Goal: Transaction & Acquisition: Book appointment/travel/reservation

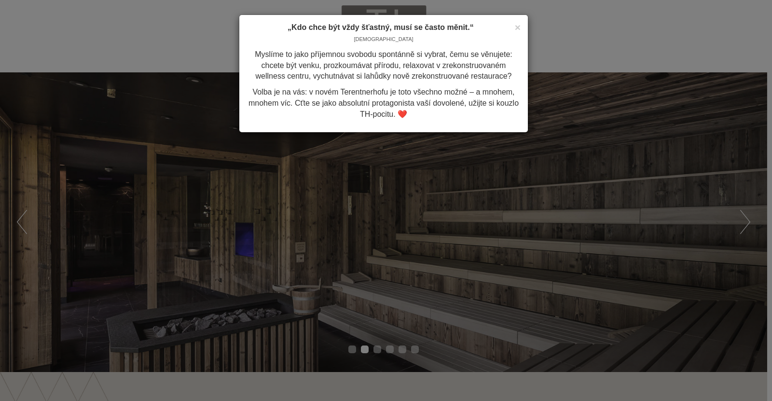
click at [748, 226] on div "× „Kdo chce být vždy šťastný, musí se často měnit.“ [DEMOGRAPHIC_DATA] Myslíme …" at bounding box center [386, 200] width 772 height 401
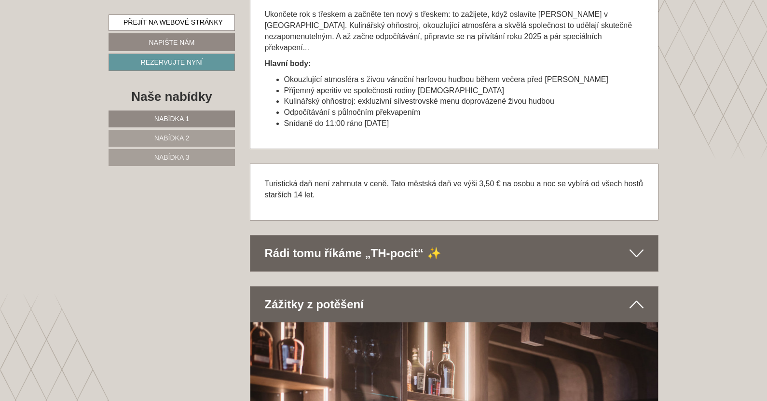
scroll to position [2992, 0]
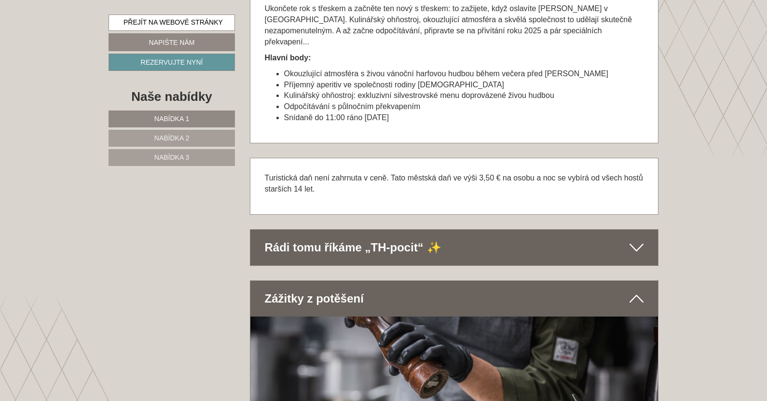
click at [642, 239] on icon at bounding box center [637, 247] width 14 height 16
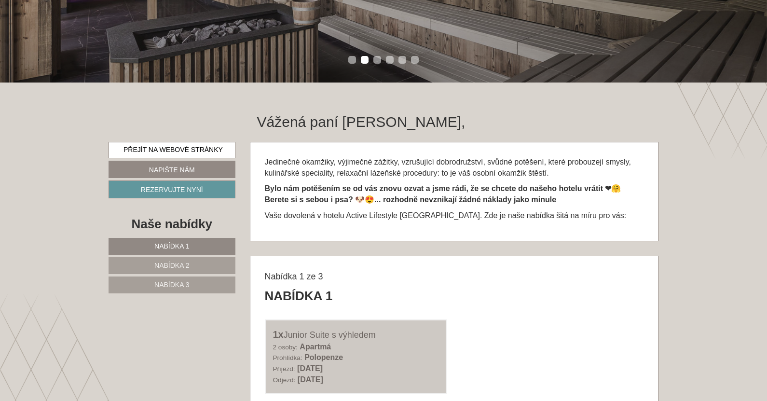
scroll to position [338, 0]
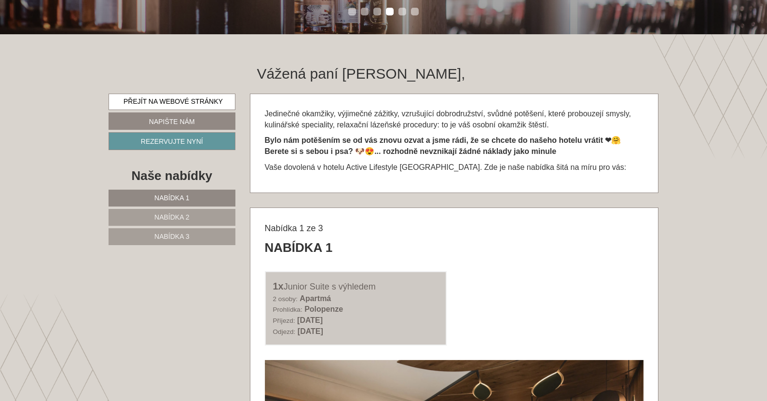
click at [181, 196] on font "Nabídka 1" at bounding box center [171, 198] width 35 height 8
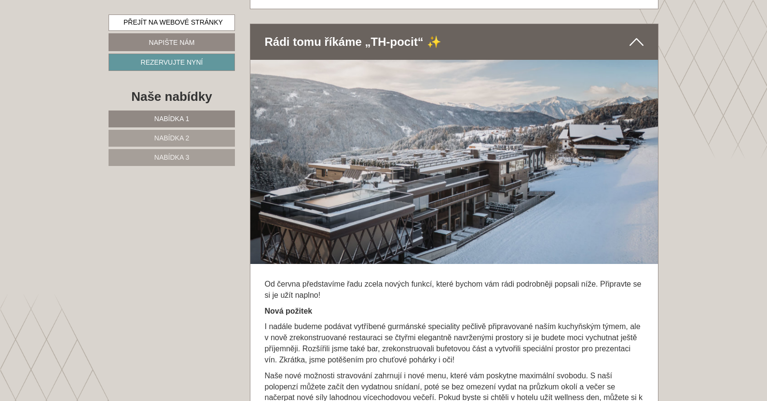
scroll to position [1848, 0]
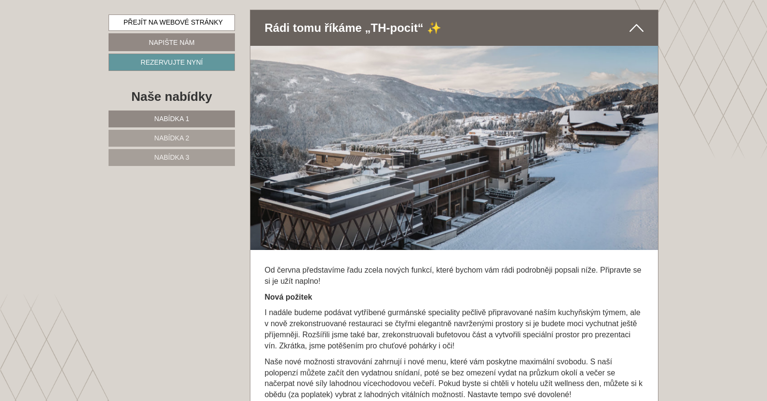
click at [177, 138] on font "Nabídka 2" at bounding box center [171, 138] width 35 height 8
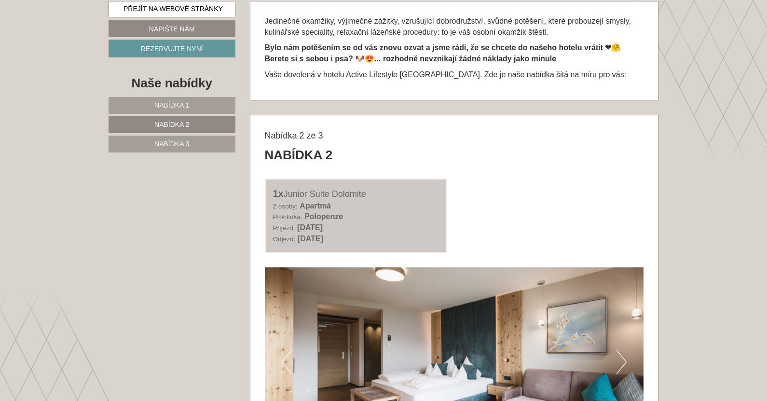
scroll to position [256, 0]
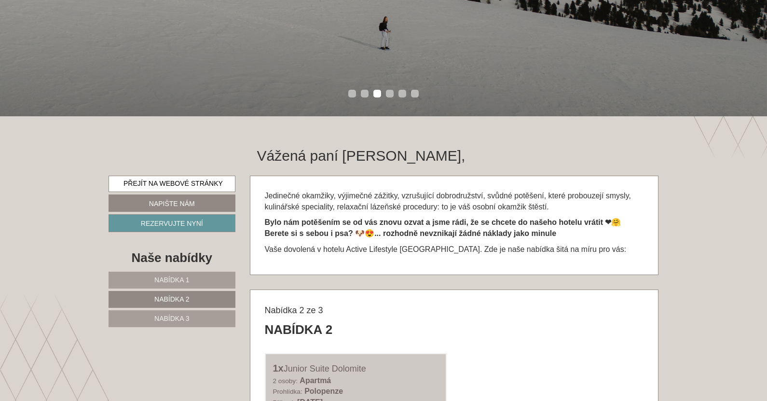
click at [192, 279] on link "Nabídka 1" at bounding box center [172, 280] width 127 height 17
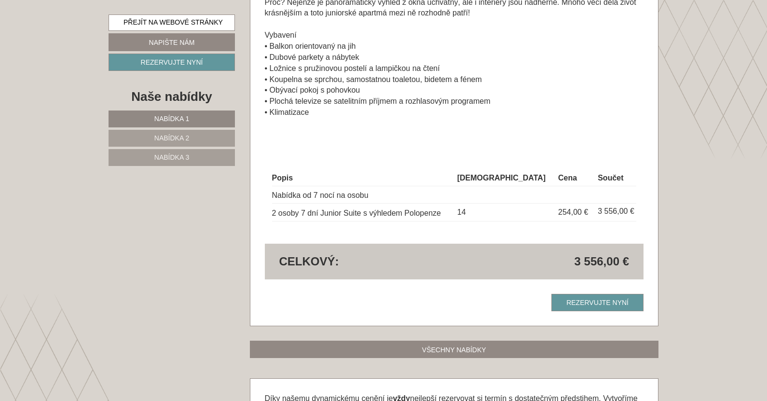
scroll to position [931, 0]
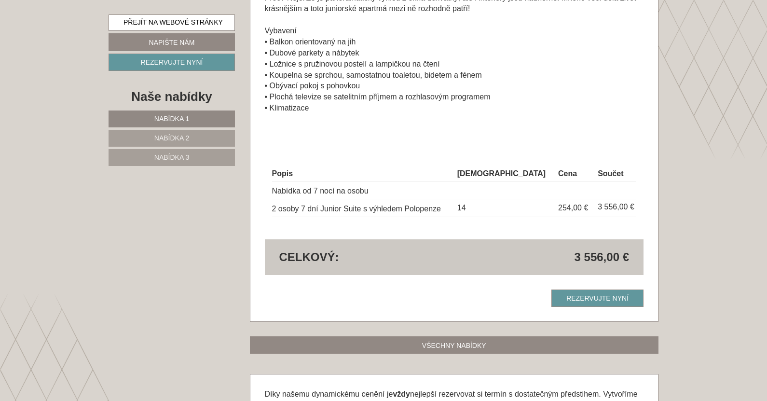
click at [179, 141] on font "Nabídka 2" at bounding box center [171, 138] width 35 height 8
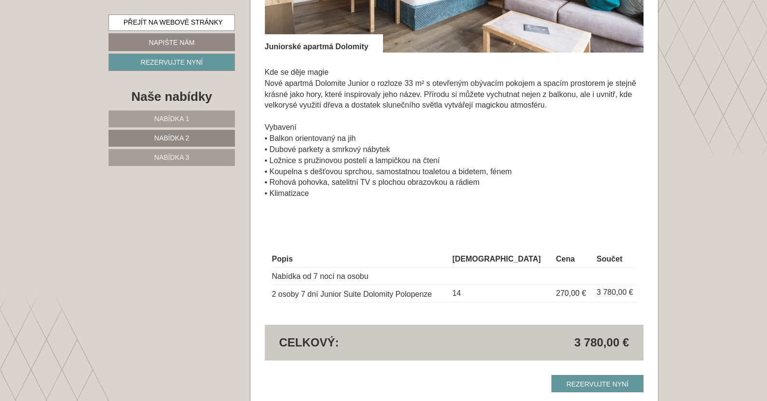
scroll to position [883, 0]
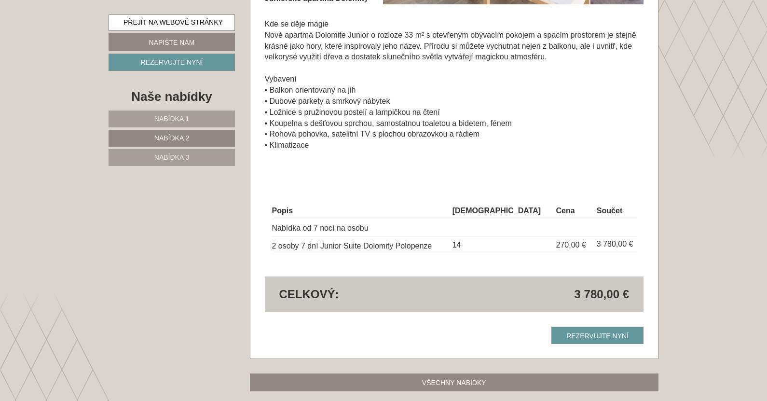
click at [173, 155] on font "Nabídka 3" at bounding box center [171, 157] width 35 height 8
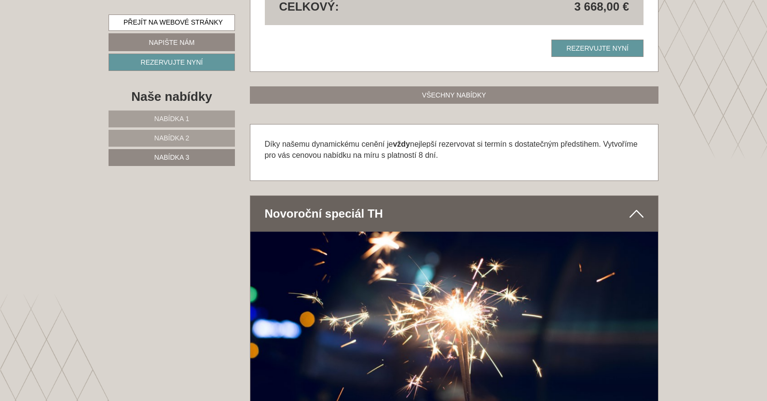
scroll to position [1173, 0]
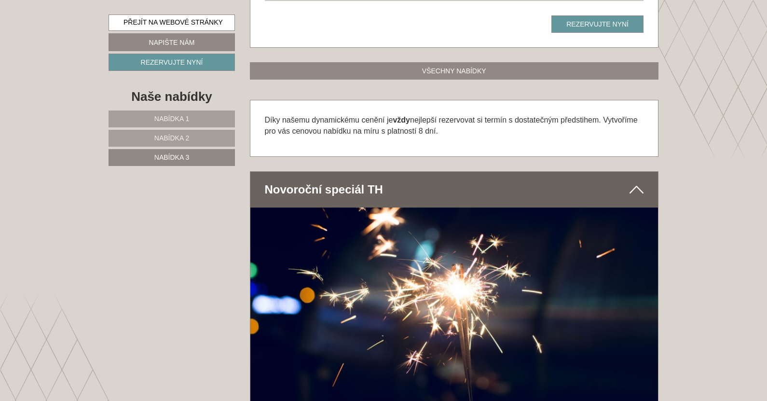
click at [621, 192] on div "Novoroční speciál TH" at bounding box center [454, 190] width 408 height 36
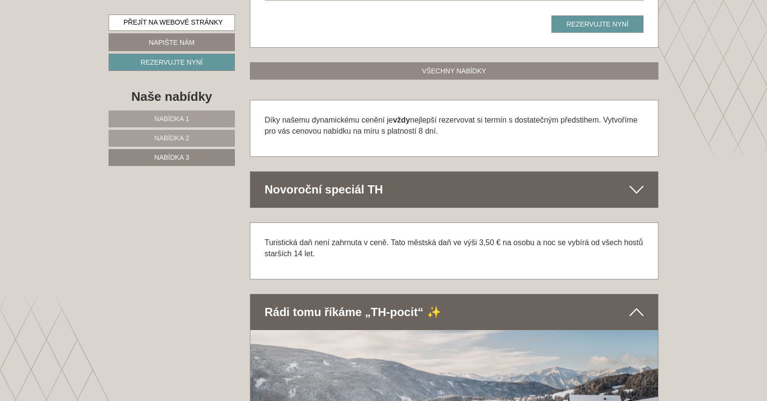
click at [621, 192] on div "Novoroční speciál TH" at bounding box center [454, 190] width 408 height 36
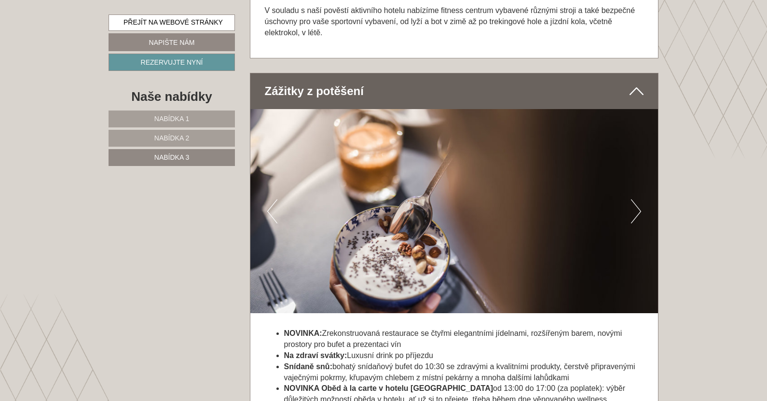
scroll to position [2331, 0]
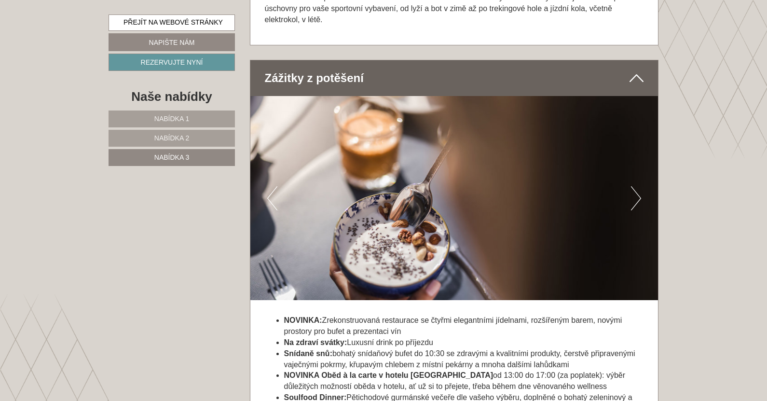
click at [638, 189] on button "Další" at bounding box center [636, 198] width 10 height 24
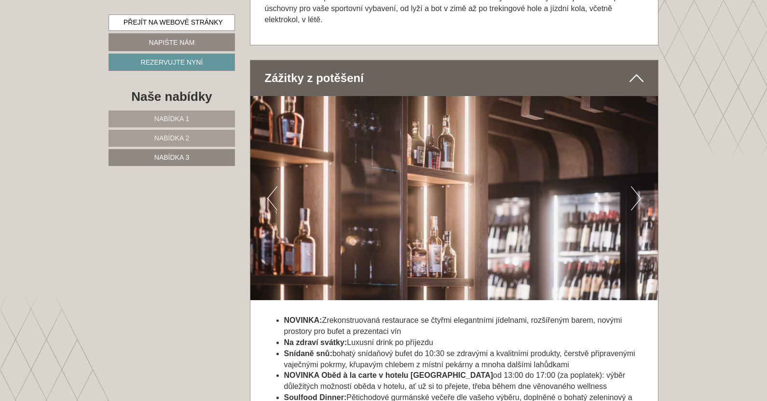
click at [638, 189] on button "Další" at bounding box center [636, 198] width 10 height 24
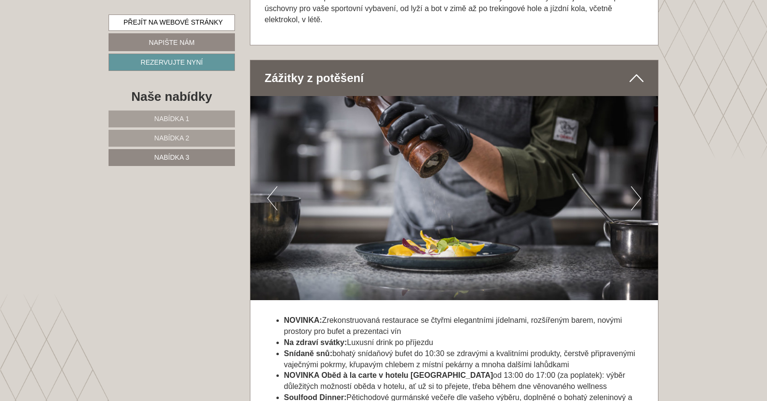
click at [638, 189] on button "Další" at bounding box center [636, 198] width 10 height 24
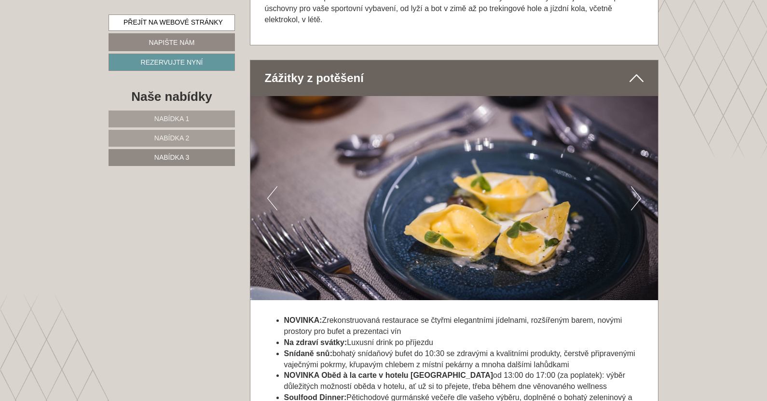
click at [638, 189] on button "Další" at bounding box center [636, 198] width 10 height 24
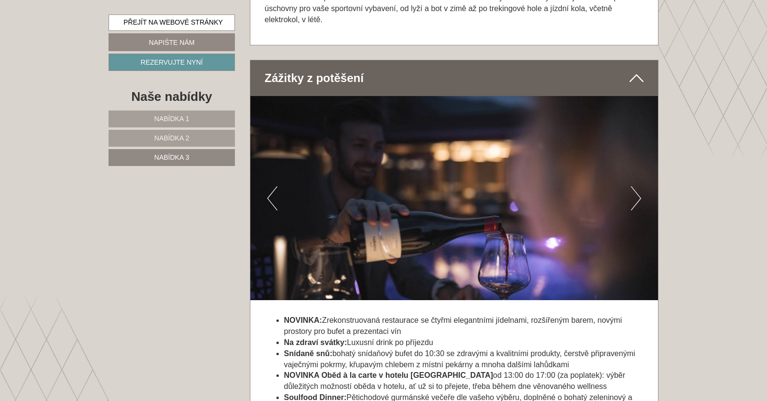
click at [638, 189] on button "Další" at bounding box center [636, 198] width 10 height 24
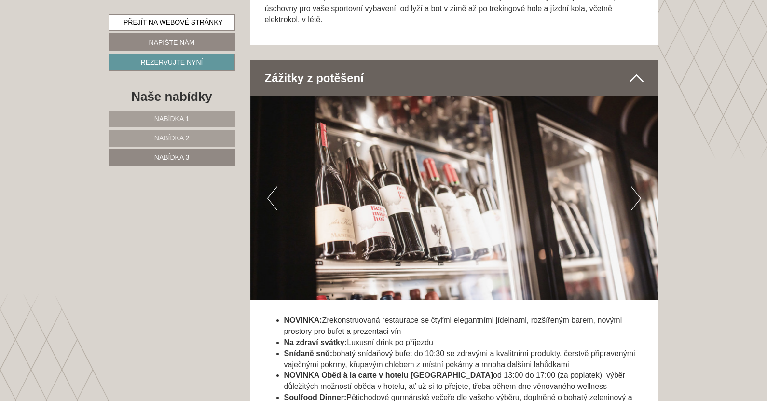
click at [638, 189] on button "Další" at bounding box center [636, 198] width 10 height 24
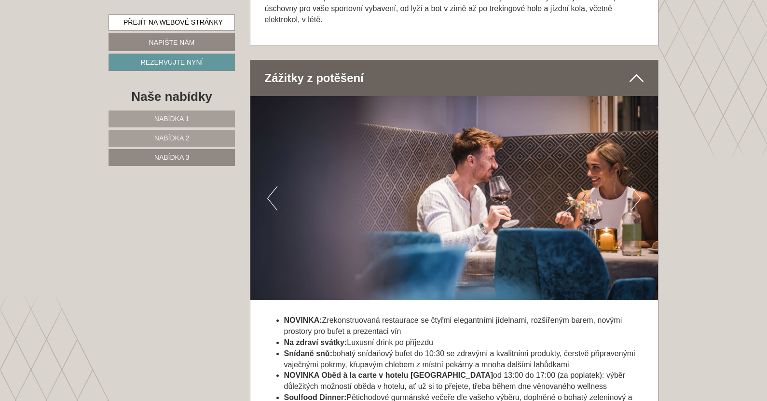
click at [638, 189] on button "Další" at bounding box center [636, 198] width 10 height 24
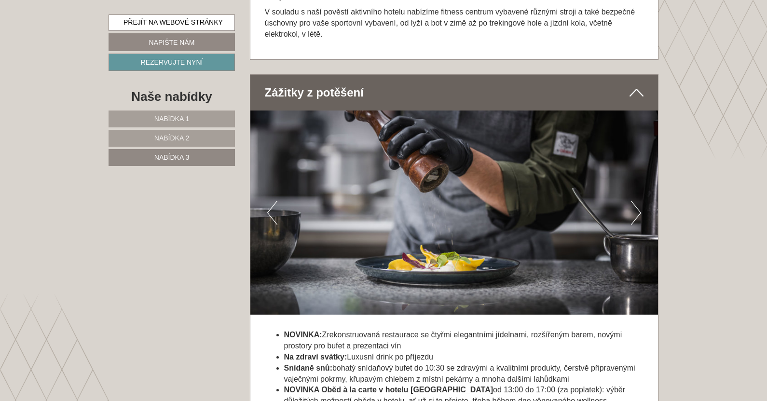
scroll to position [2461, 0]
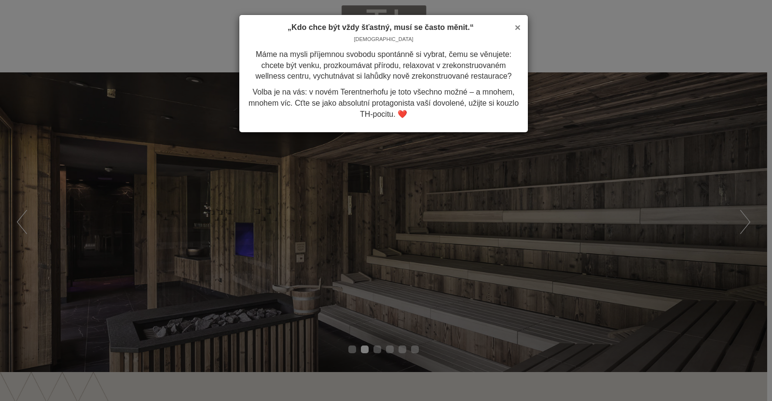
click at [519, 26] on font "×" at bounding box center [518, 27] width 6 height 11
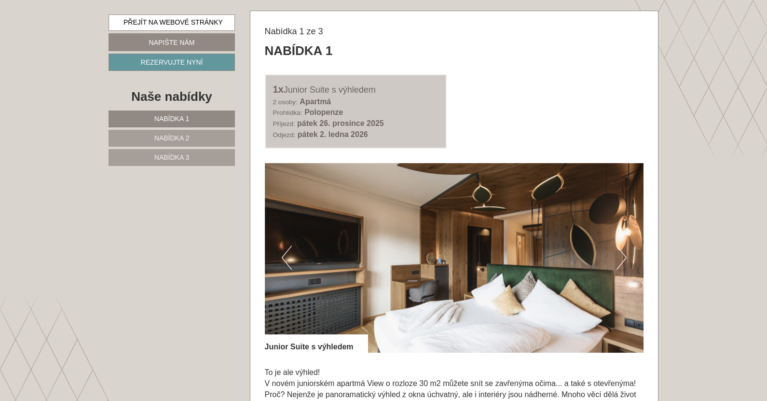
scroll to position [531, 0]
